Goal: Information Seeking & Learning: Understand process/instructions

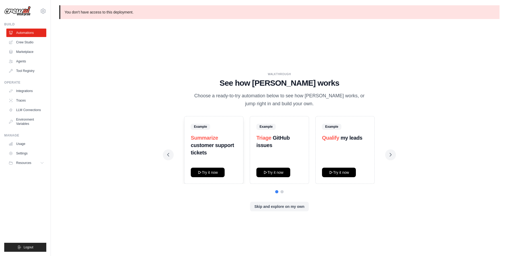
click at [207, 61] on div "WALKTHROUGH See how CrewAI works Choose a ready-to-try automation below to see …" at bounding box center [279, 145] width 440 height 245
